Goal: Task Accomplishment & Management: Manage account settings

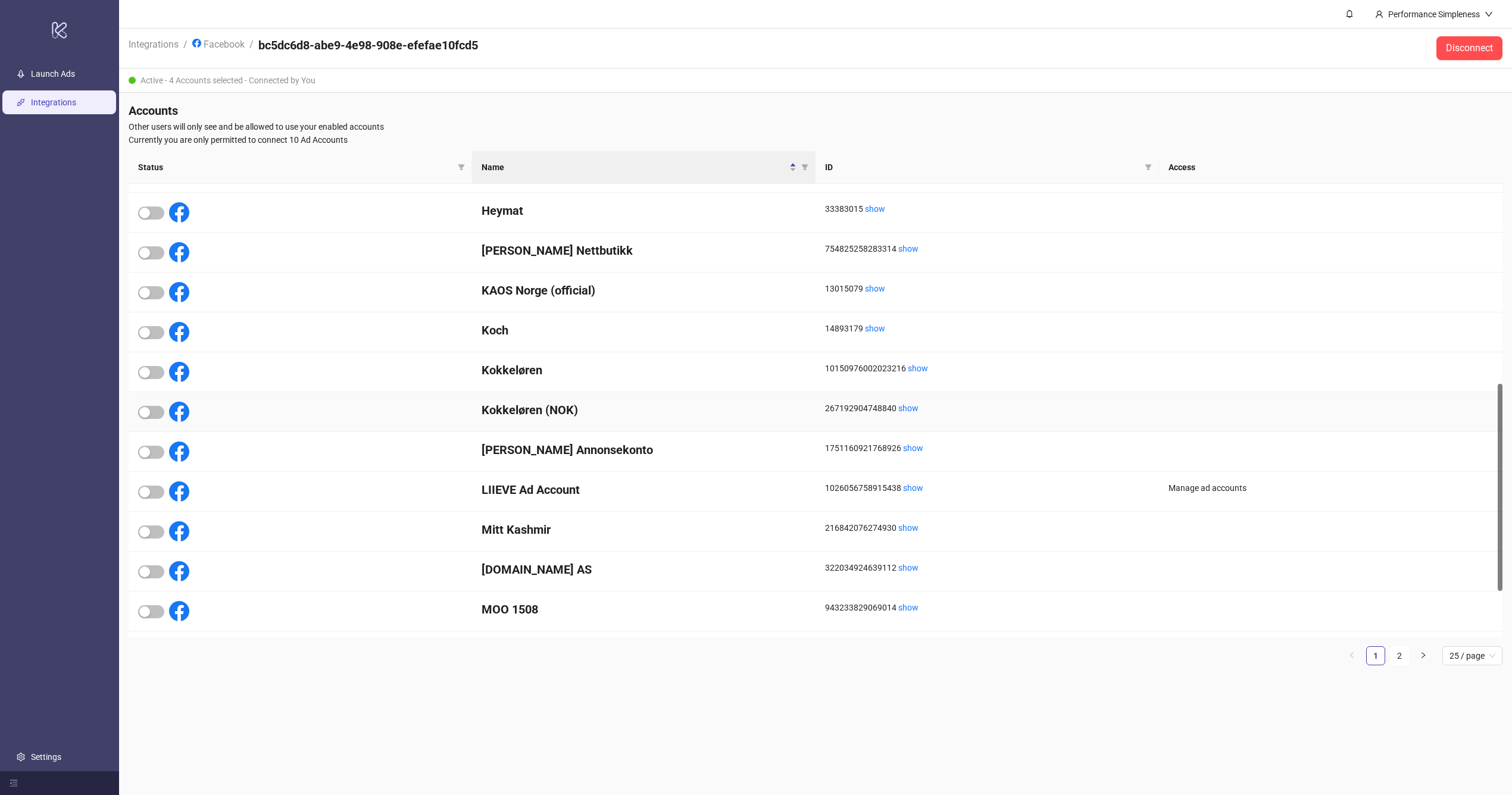
scroll to position [437, 0]
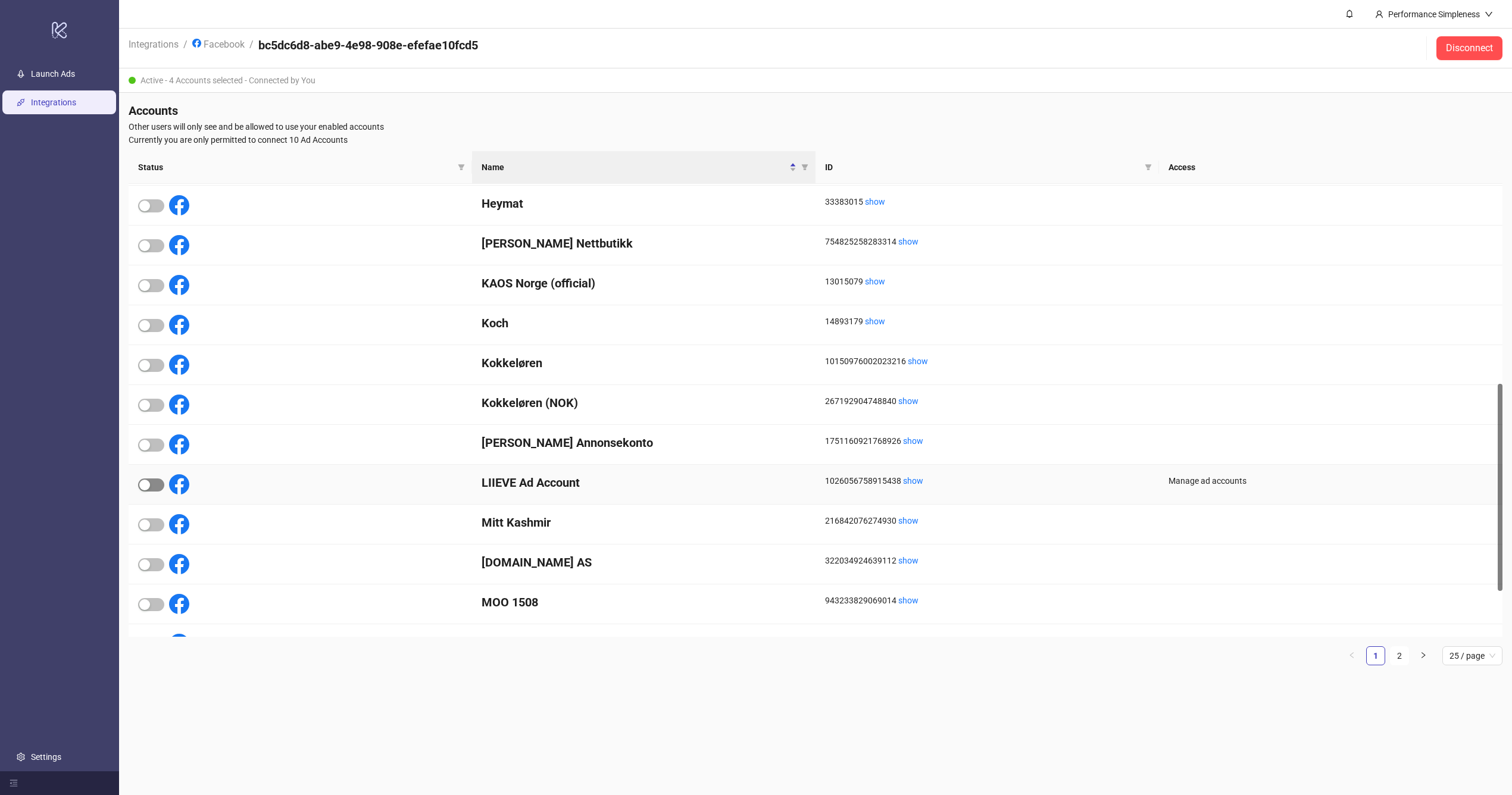
click at [154, 480] on span "button" at bounding box center [151, 485] width 26 height 13
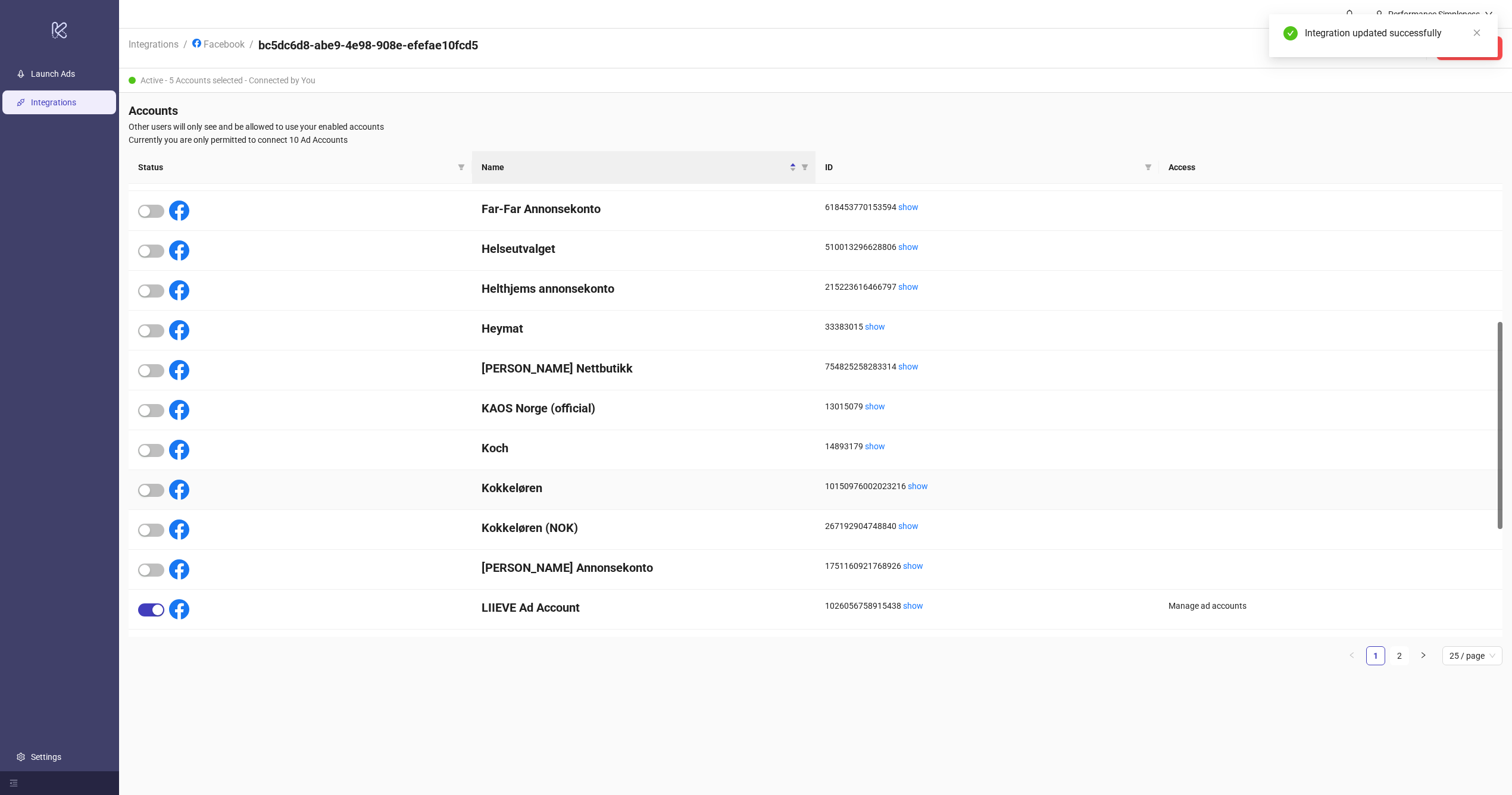
scroll to position [301, 0]
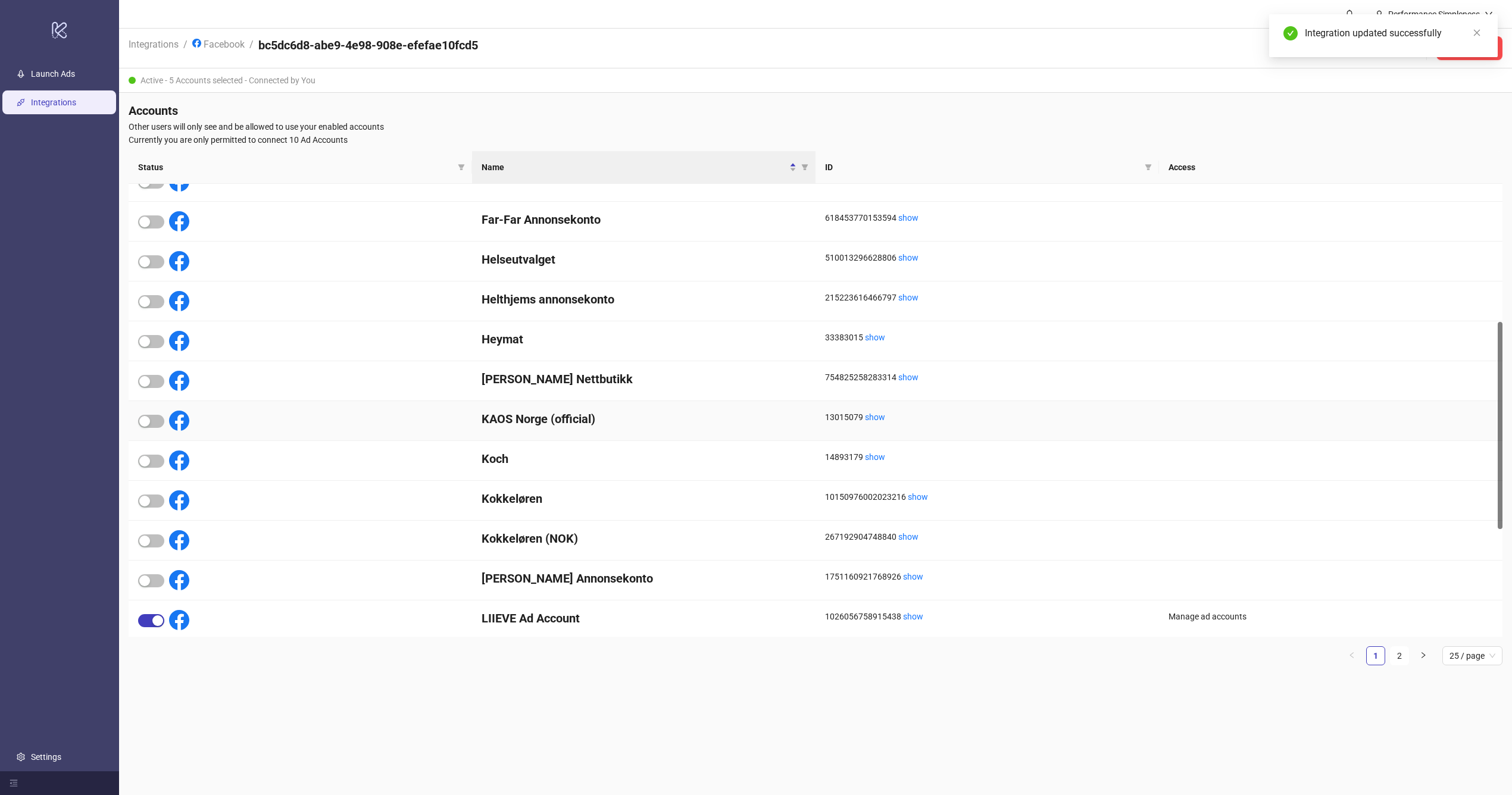
click at [177, 384] on icon at bounding box center [178, 380] width 20 height 20
click at [157, 424] on span "button" at bounding box center [151, 421] width 26 height 13
click at [53, 761] on link "Settings" at bounding box center [46, 756] width 30 height 9
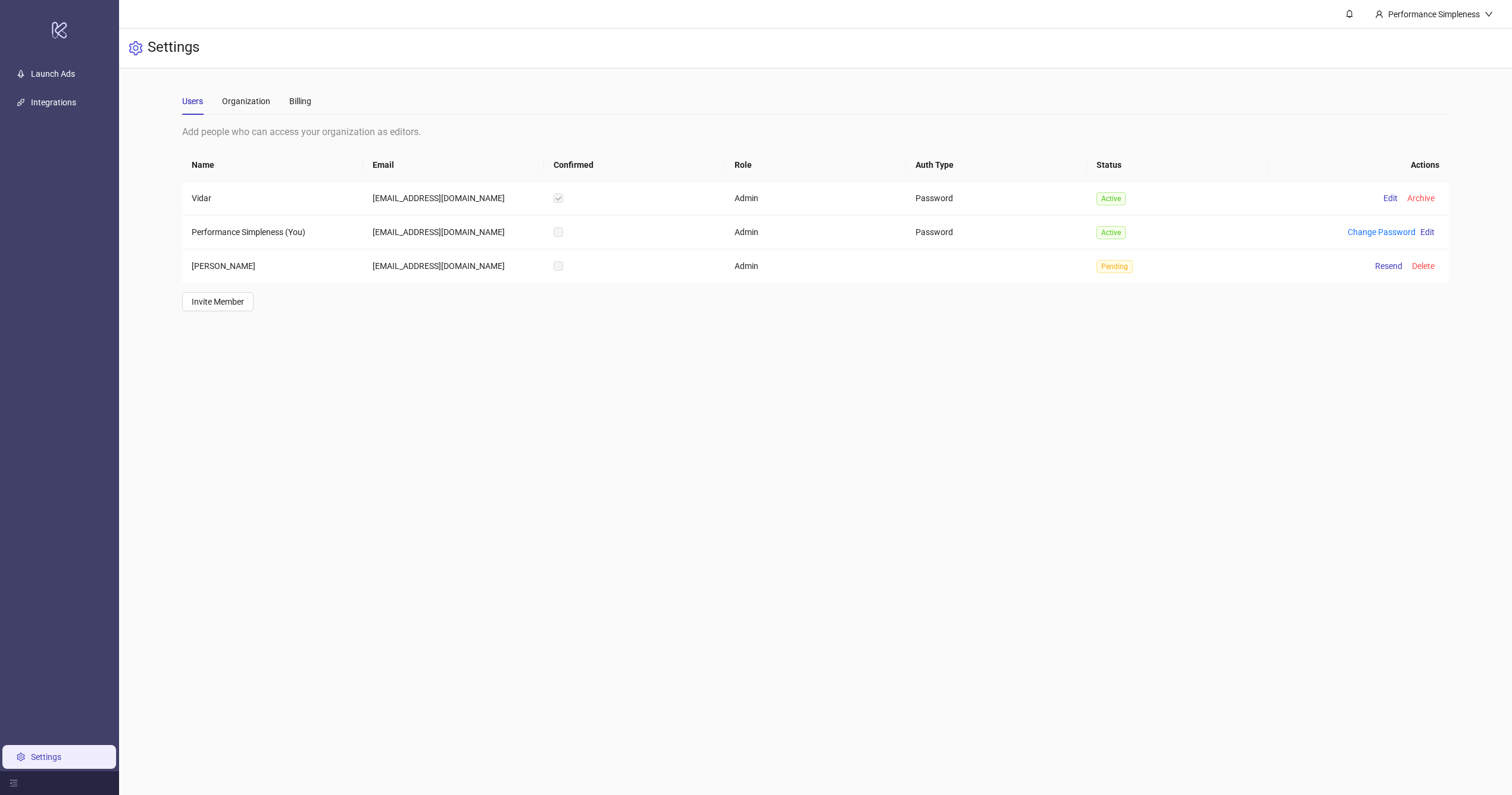
click at [323, 86] on main "Users Organization Billing Add people who can access your organization as edito…" at bounding box center [815, 199] width 1286 height 262
click at [313, 96] on div "Users Organization Billing" at bounding box center [815, 102] width 1266 height 28
click at [306, 97] on div "Billing" at bounding box center [301, 101] width 22 height 13
